Goal: Task Accomplishment & Management: Manage account settings

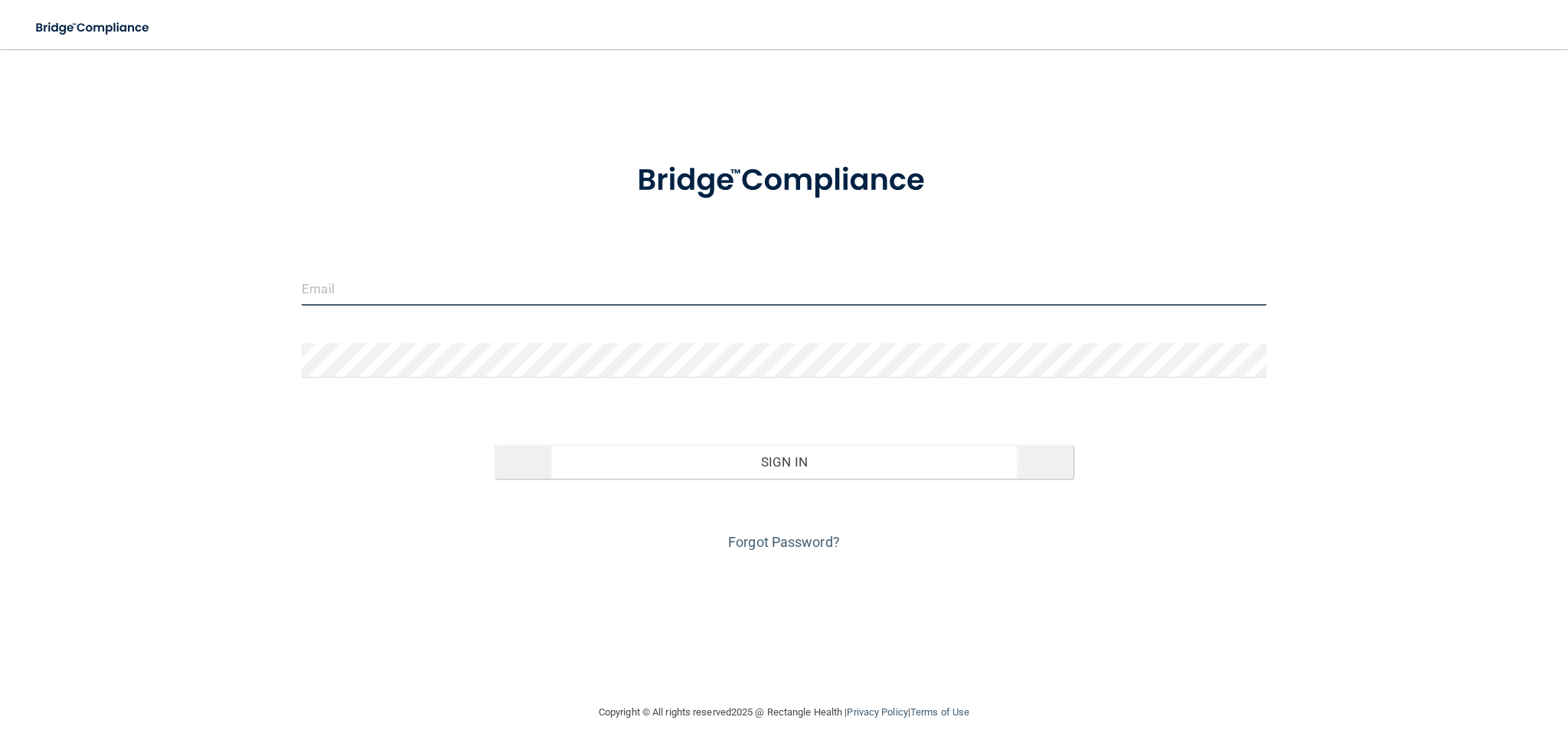
type input "[EMAIL_ADDRESS][DOMAIN_NAME]"
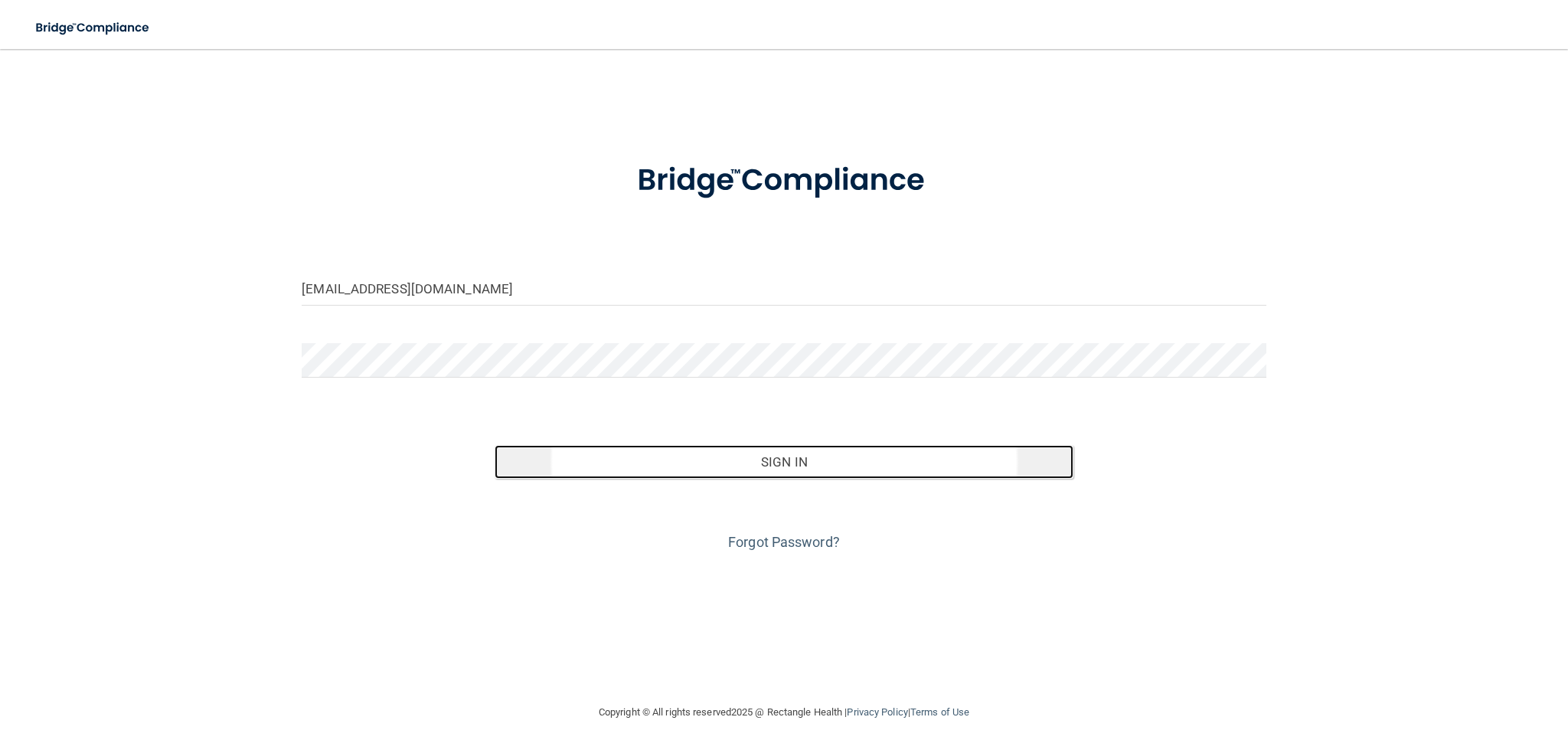
click at [801, 460] on button "Sign In" at bounding box center [784, 462] width 579 height 34
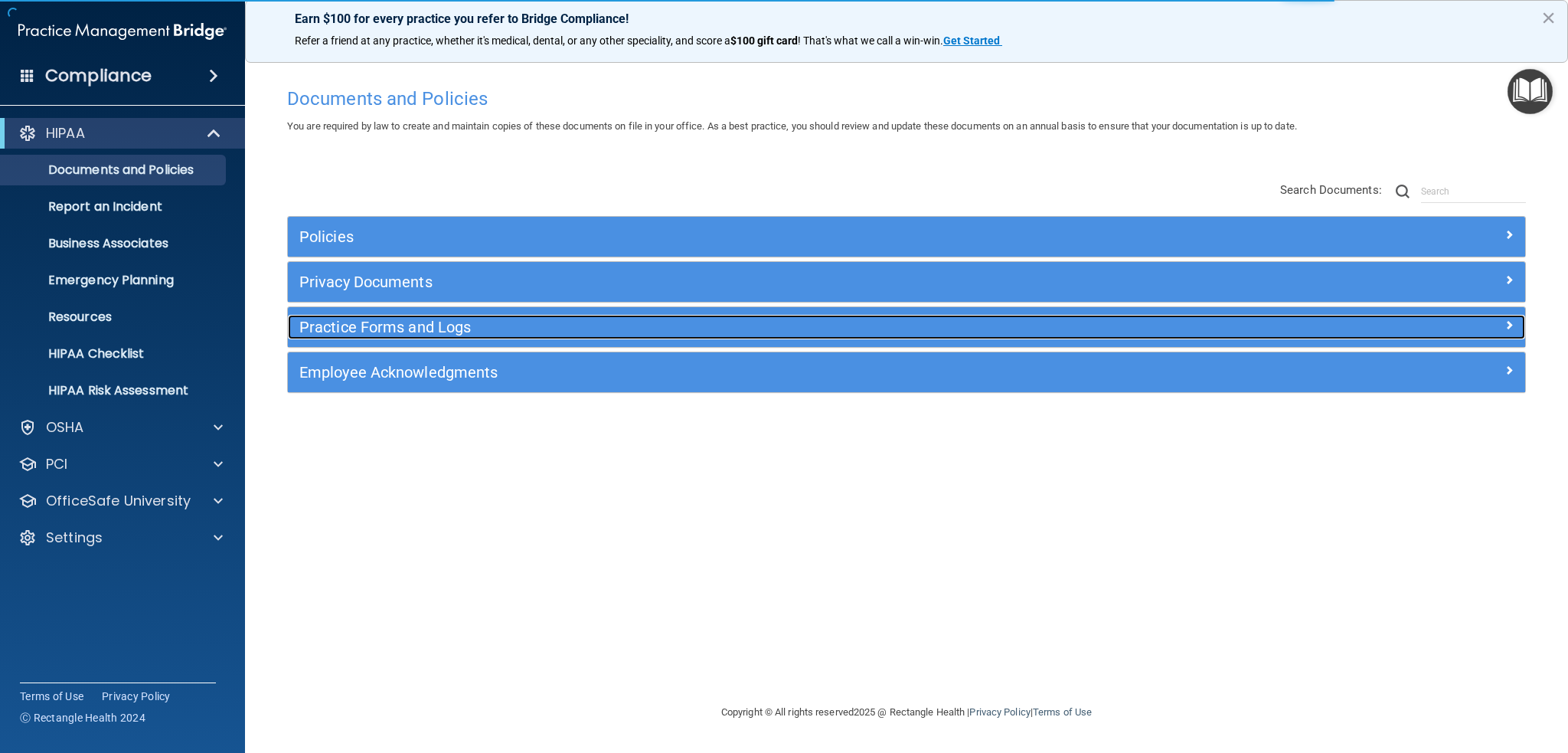
click at [376, 322] on h5 "Practice Forms and Logs" at bounding box center [752, 327] width 905 height 17
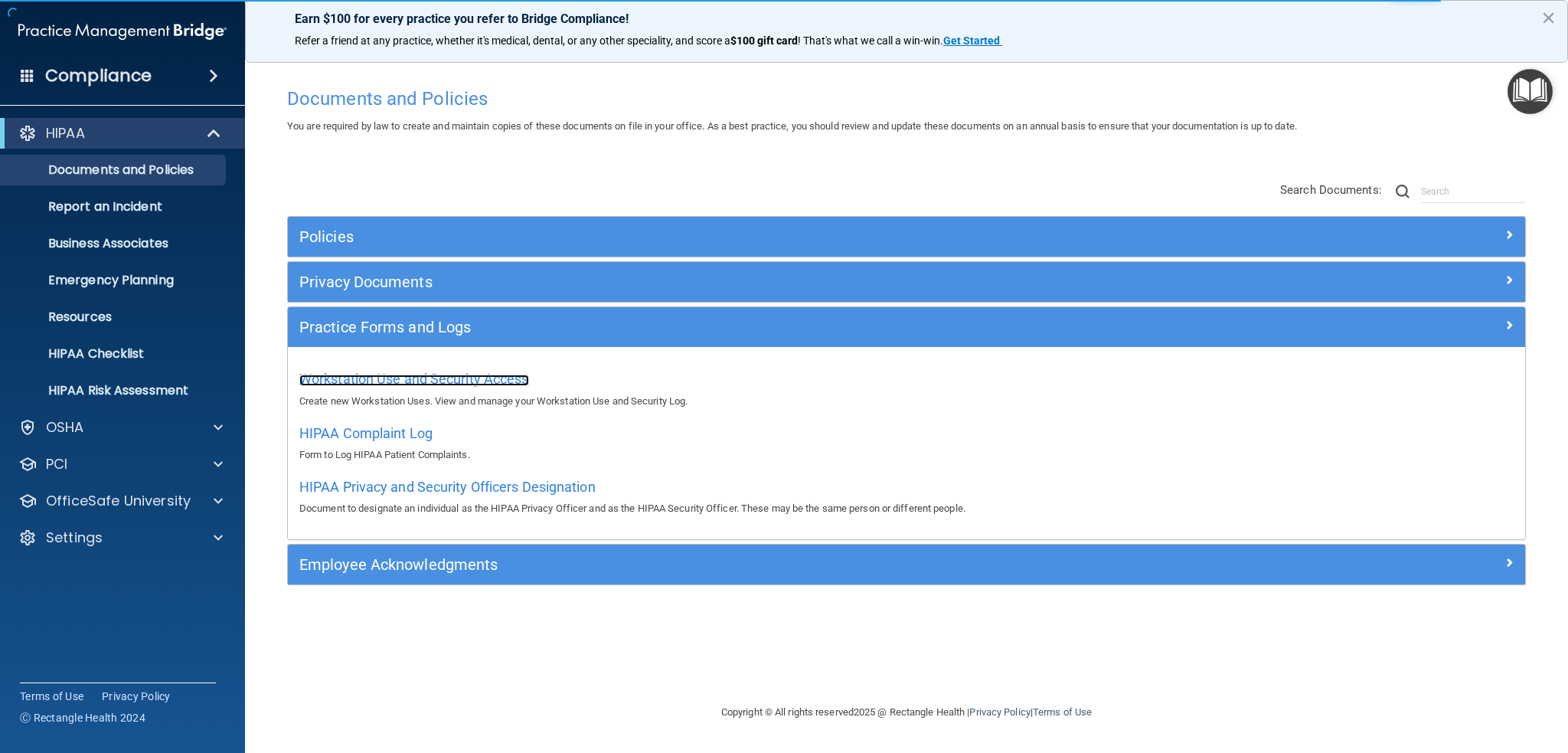
click at [372, 379] on span "Workstation Use and Security Access" at bounding box center [415, 378] width 230 height 16
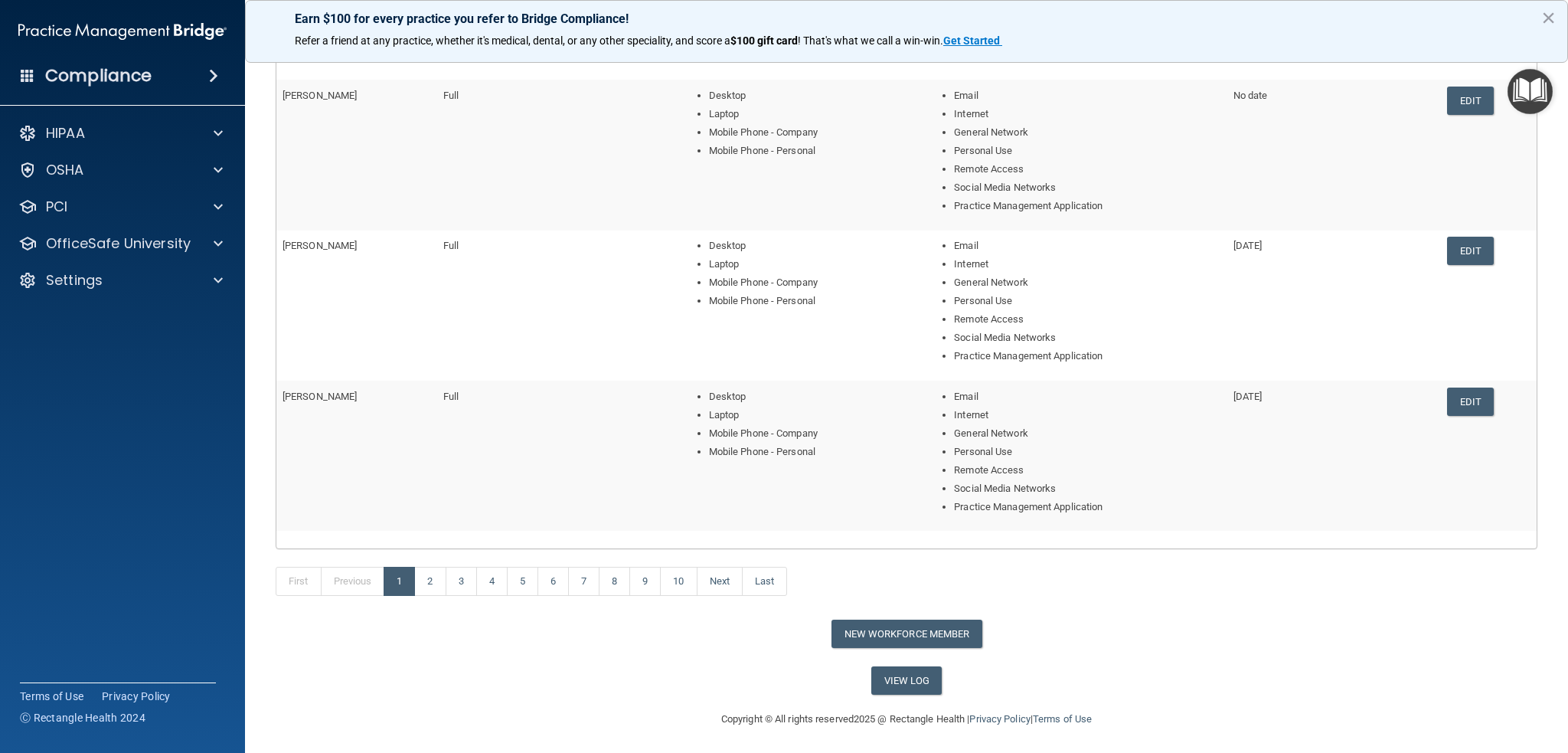
scroll to position [503, 0]
click at [426, 582] on link "2" at bounding box center [430, 581] width 32 height 29
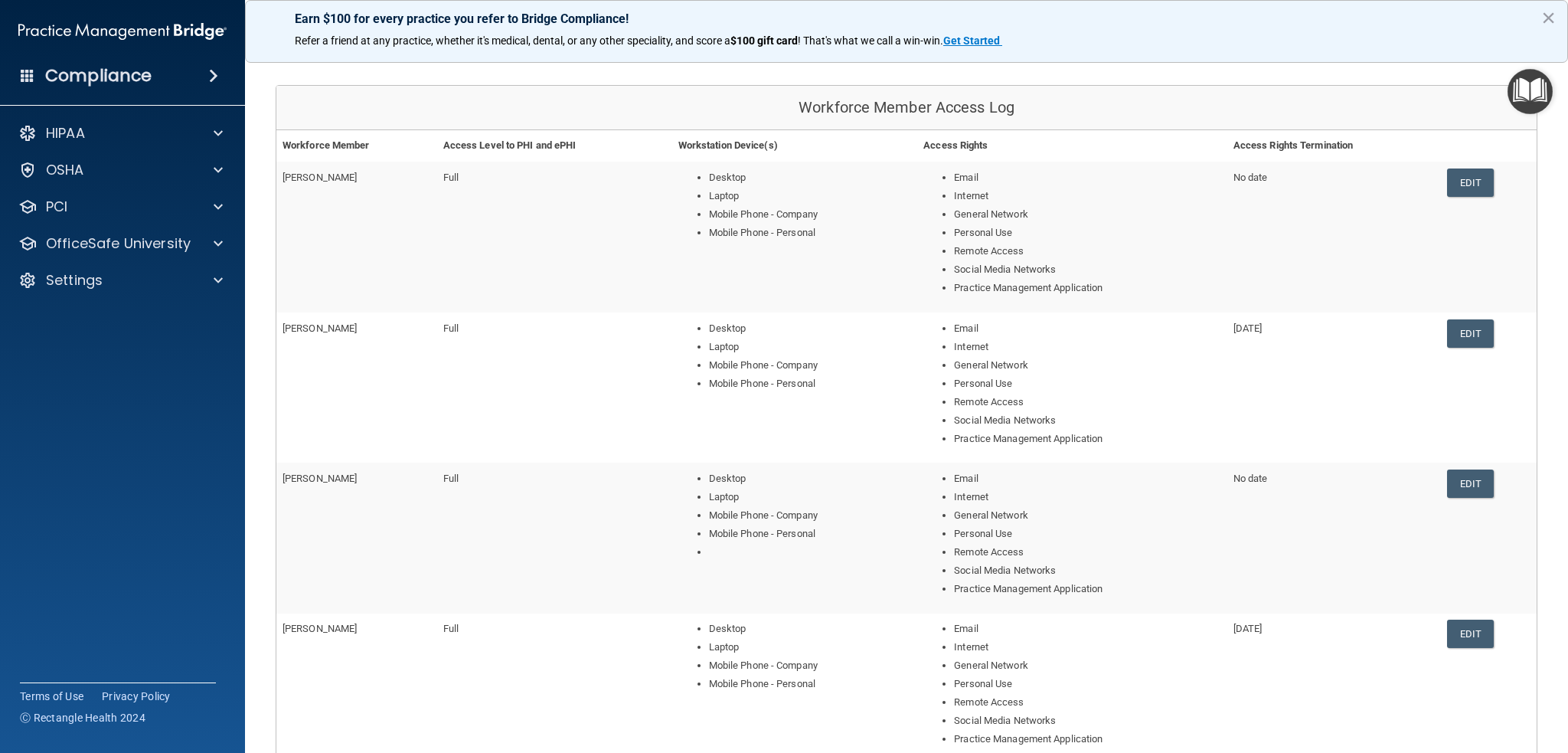
scroll to position [503, 0]
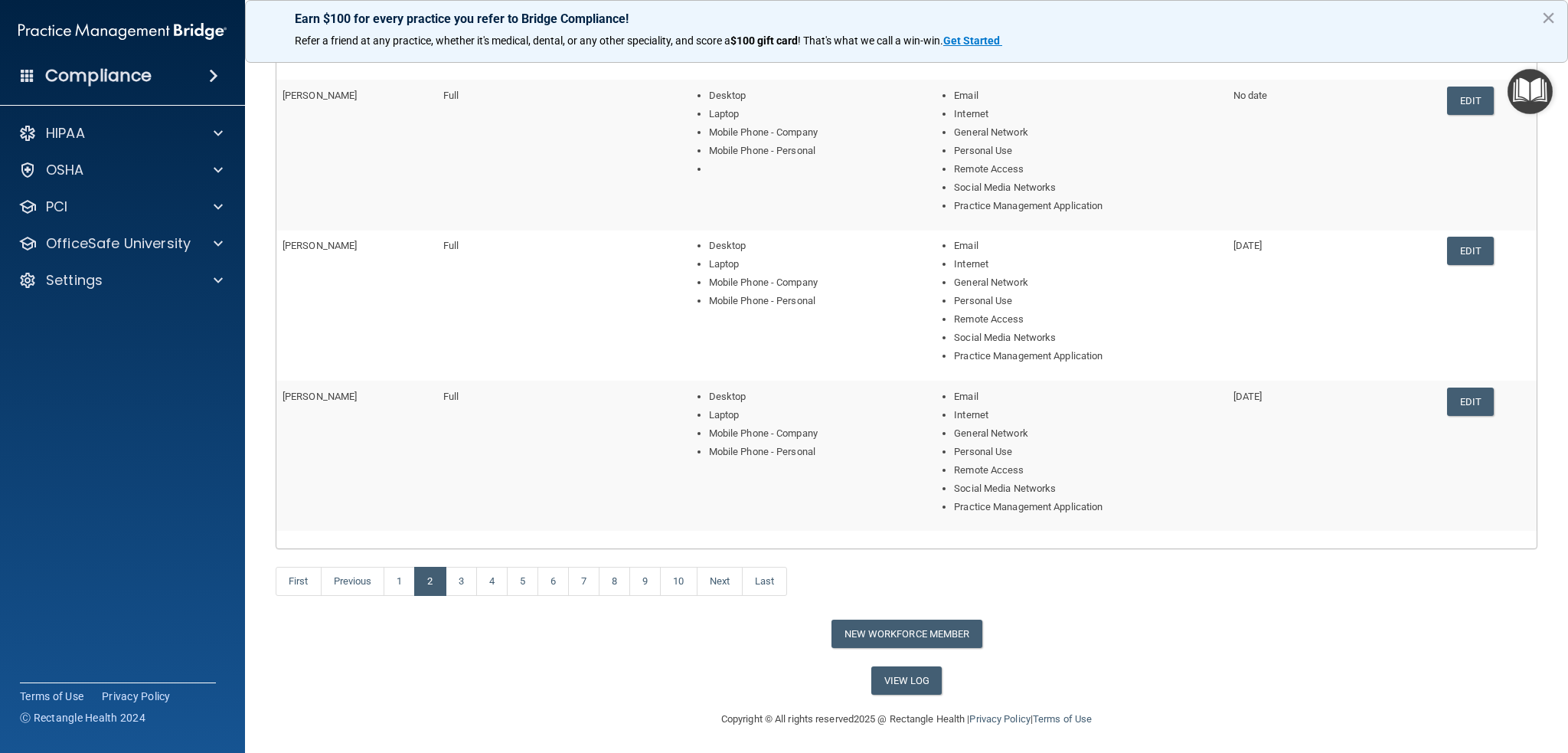
click at [465, 593] on div "First Previous 1 2 3 4 5 6 7 8 9 10 Next Last" at bounding box center [906, 583] width 1284 height 70
click at [465, 584] on link "3" at bounding box center [461, 581] width 32 height 29
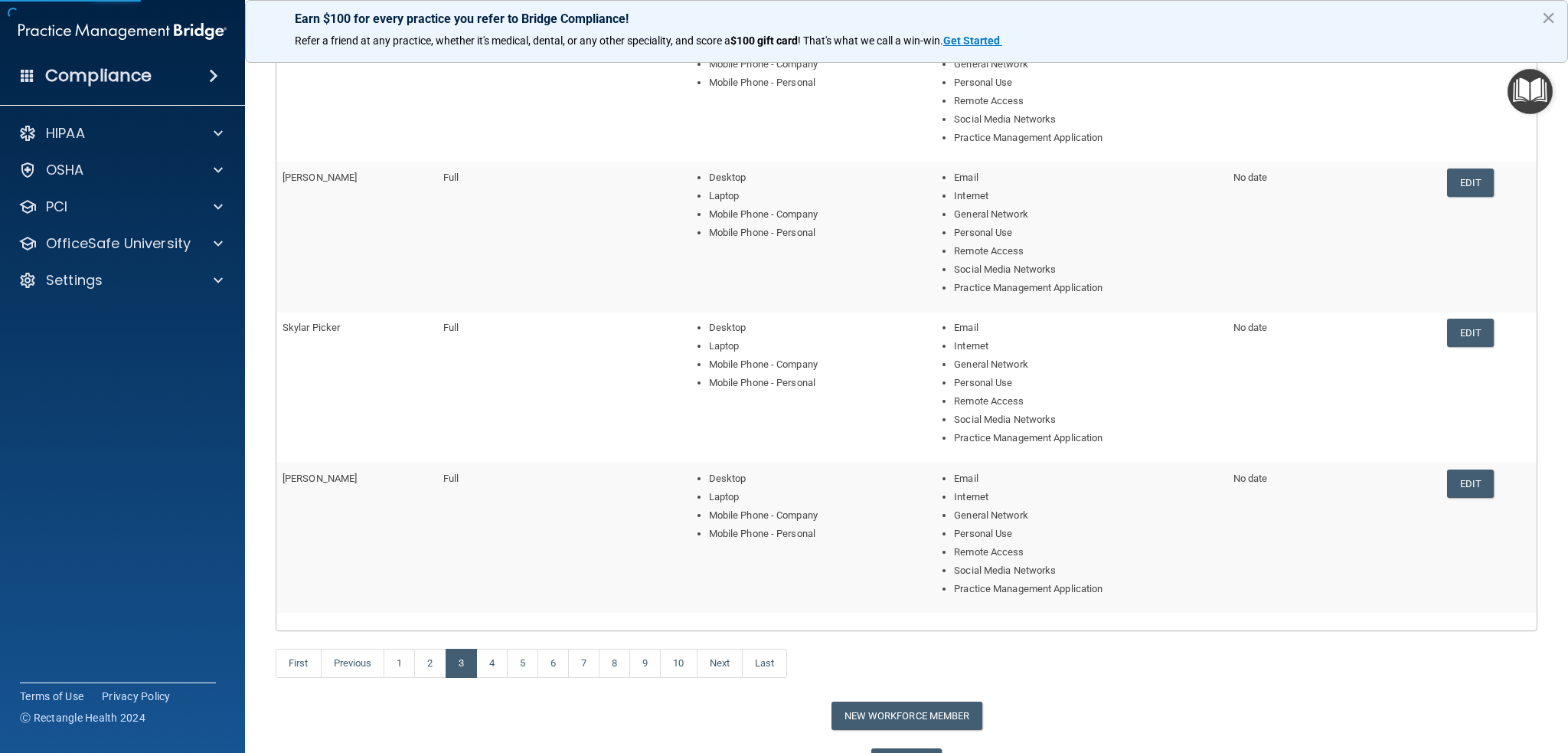
scroll to position [273, 0]
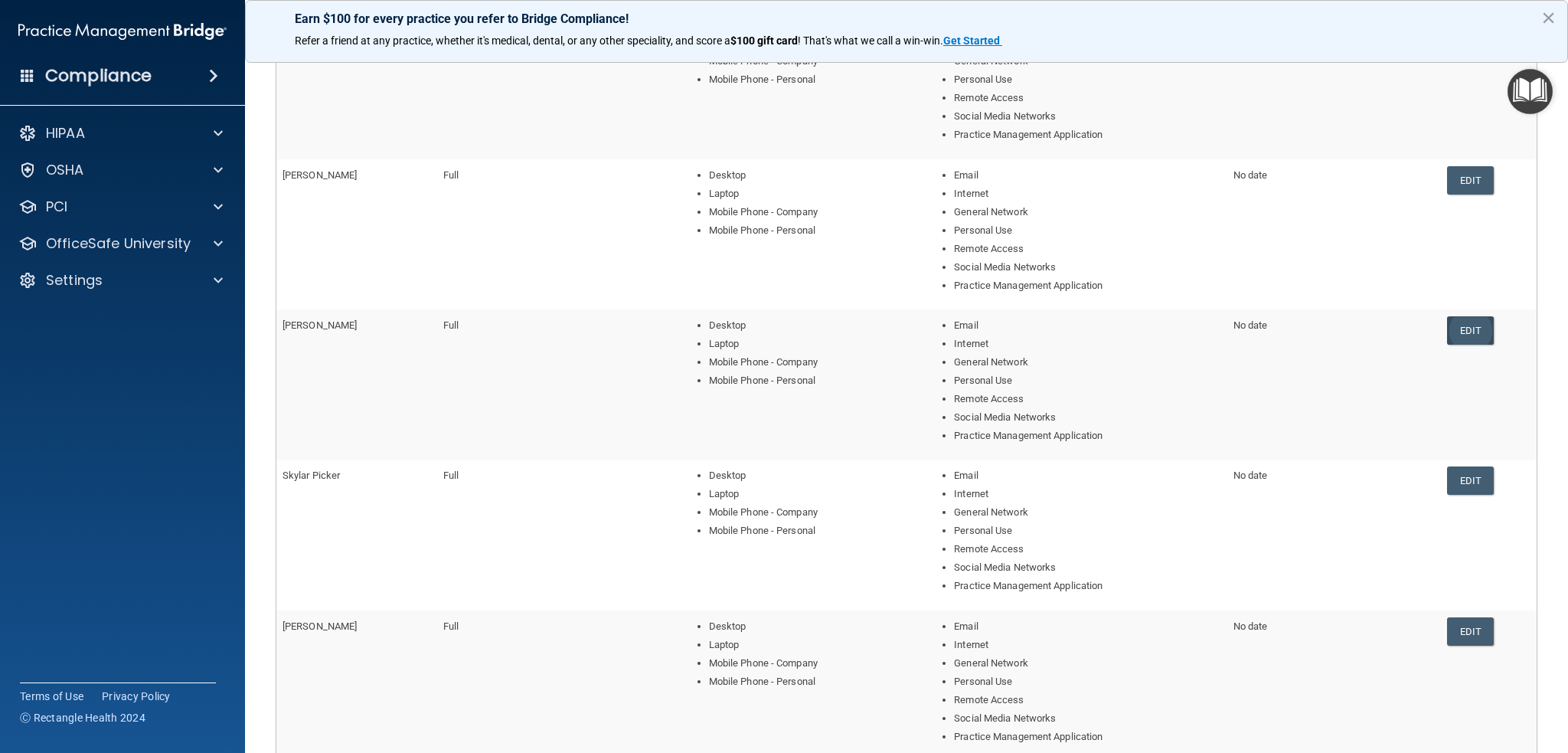
click at [1462, 324] on link "Edit" at bounding box center [1470, 330] width 47 height 29
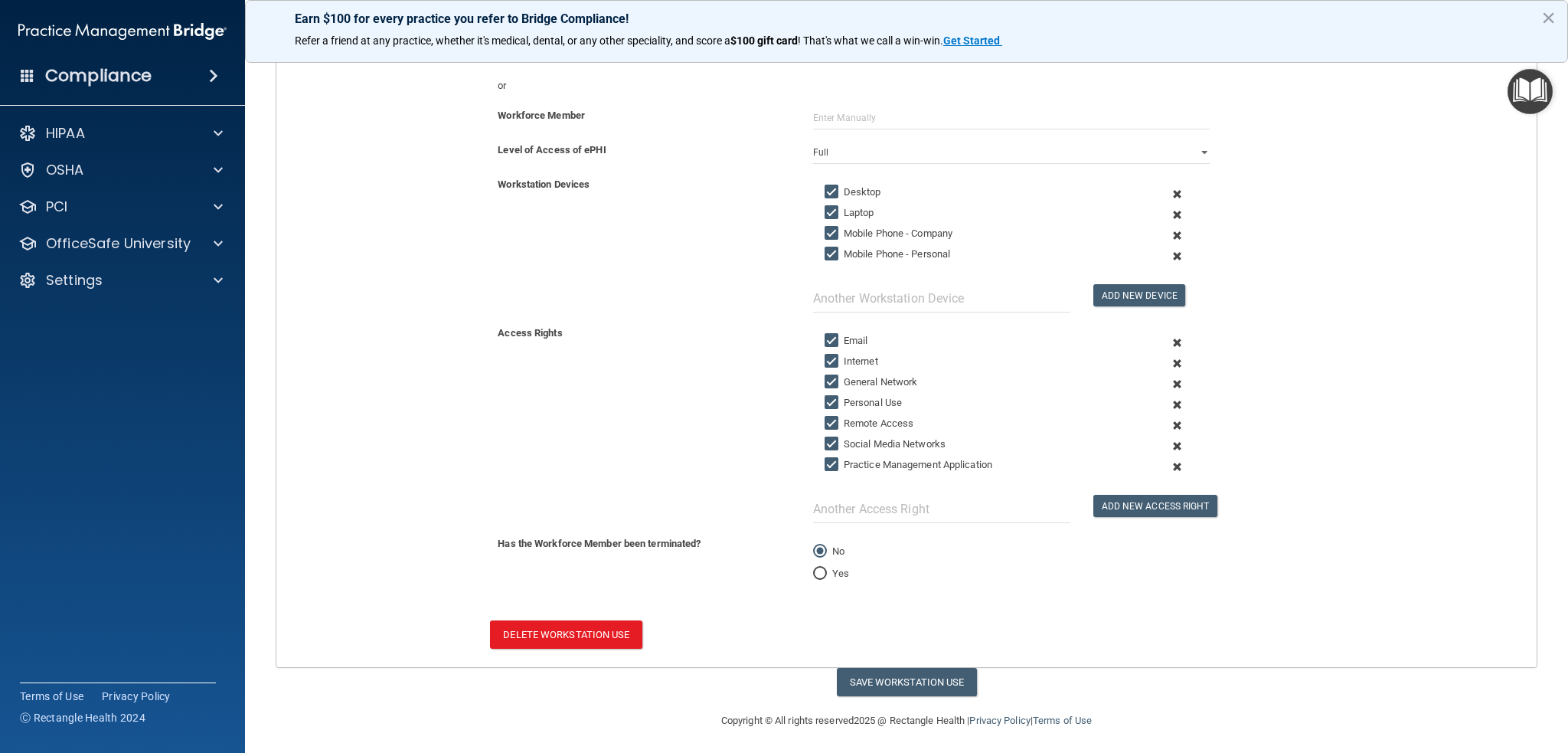
click at [814, 573] on input "Yes" at bounding box center [820, 573] width 14 height 12
radio input "true"
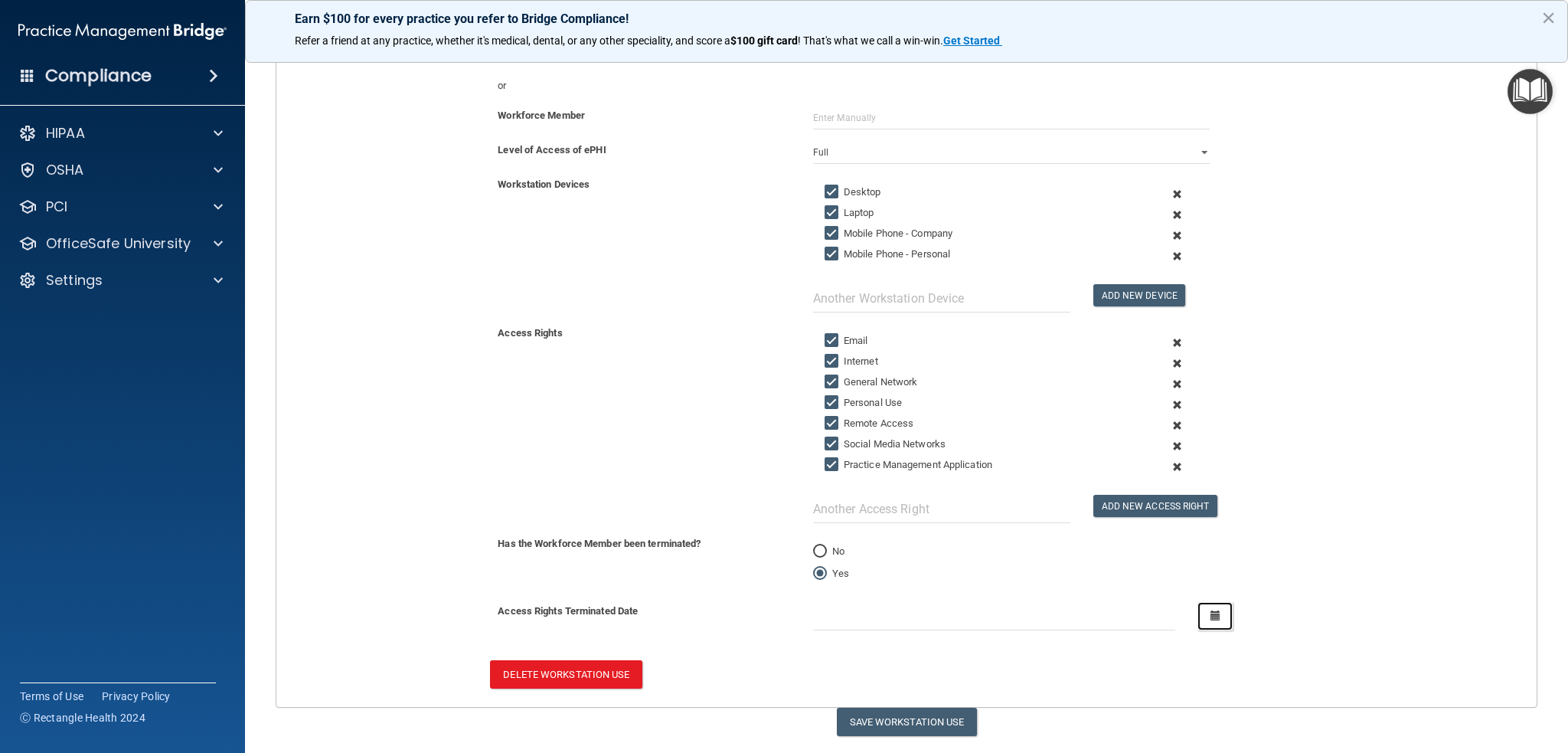
click at [1210, 610] on icon "button" at bounding box center [1215, 615] width 10 height 10
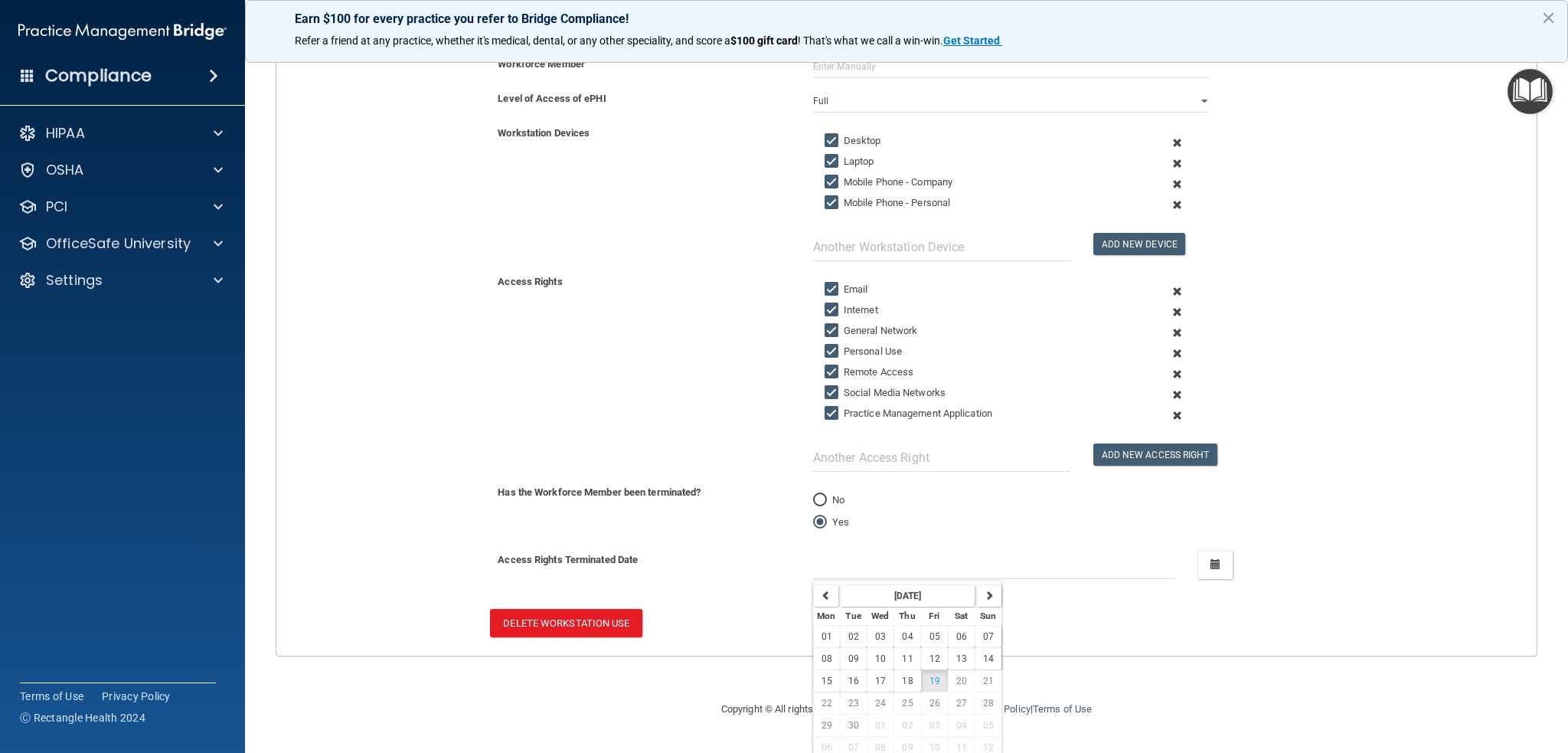
click at [351, 499] on div "Has the Workforce Member been terminated? No Yes" at bounding box center [906, 511] width 1283 height 56
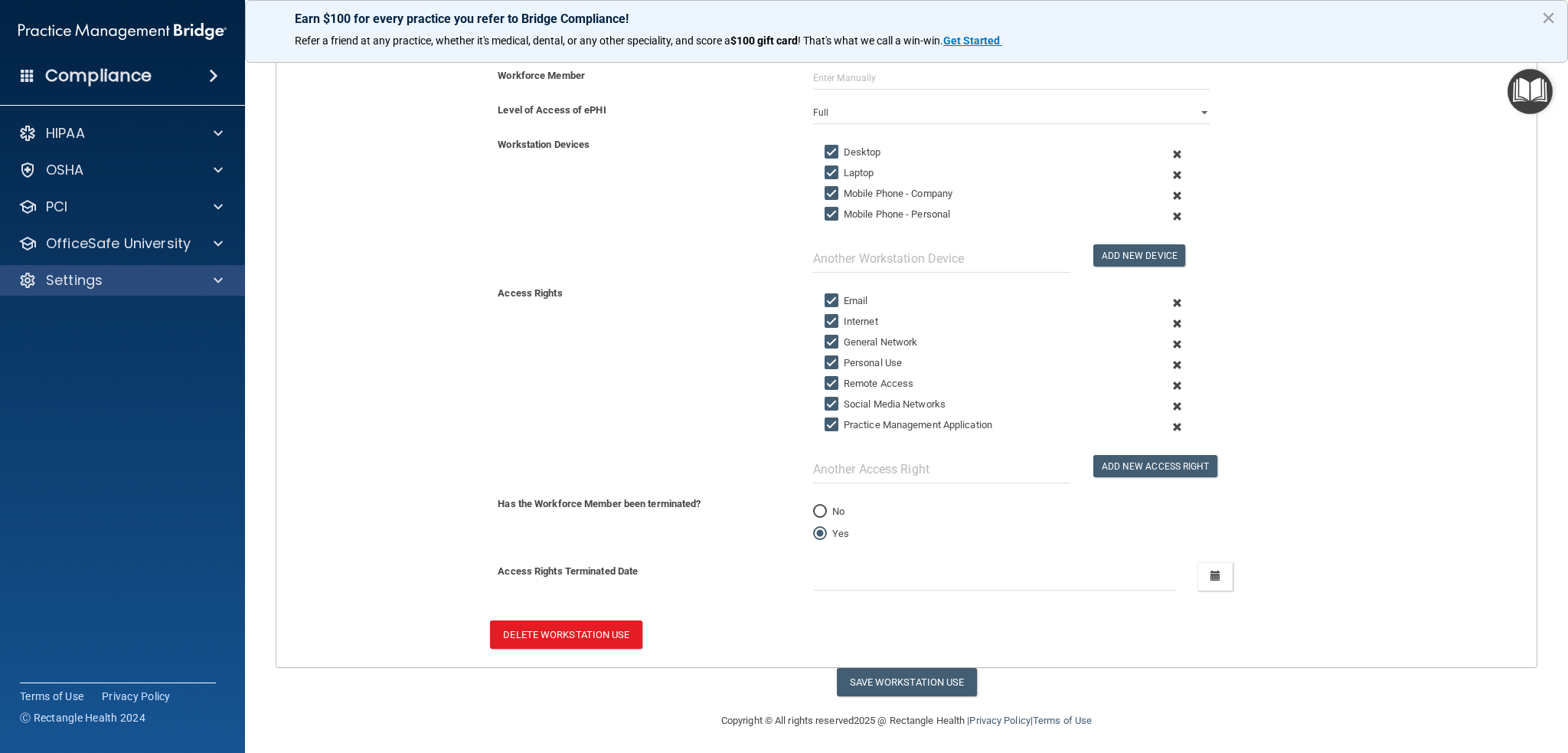
click at [86, 294] on div "Settings" at bounding box center [123, 281] width 246 height 31
click at [61, 277] on p "Settings" at bounding box center [75, 281] width 57 height 18
click at [73, 425] on p "Sign Out" at bounding box center [114, 428] width 209 height 15
